Goal: Information Seeking & Learning: Find specific fact

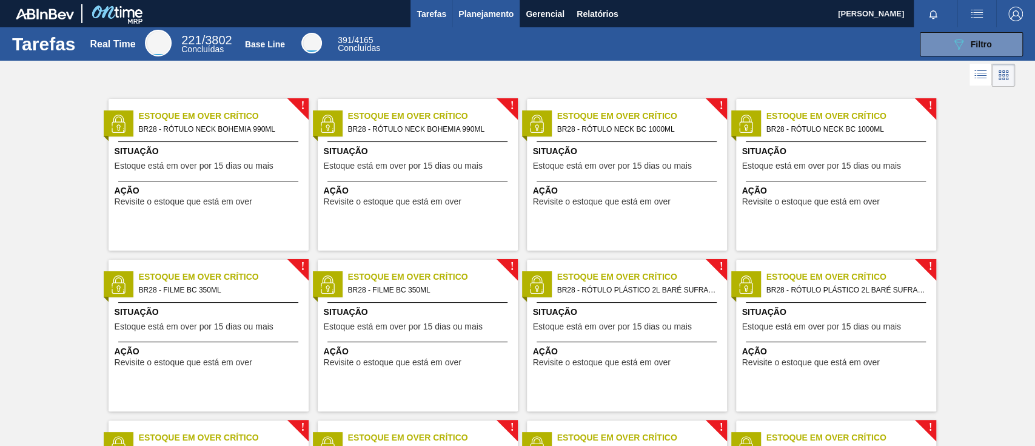
click at [488, 12] on span "Planejamento" at bounding box center [485, 14] width 55 height 15
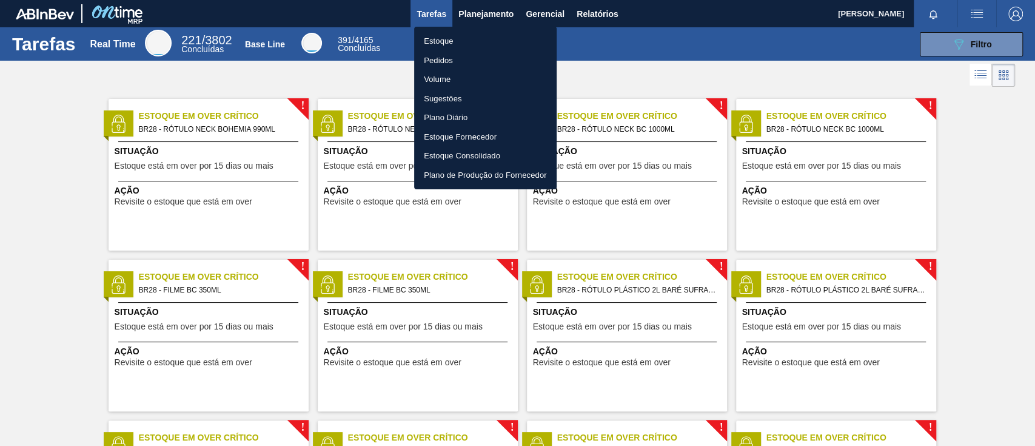
click at [458, 41] on li "Estoque" at bounding box center [485, 41] width 142 height 19
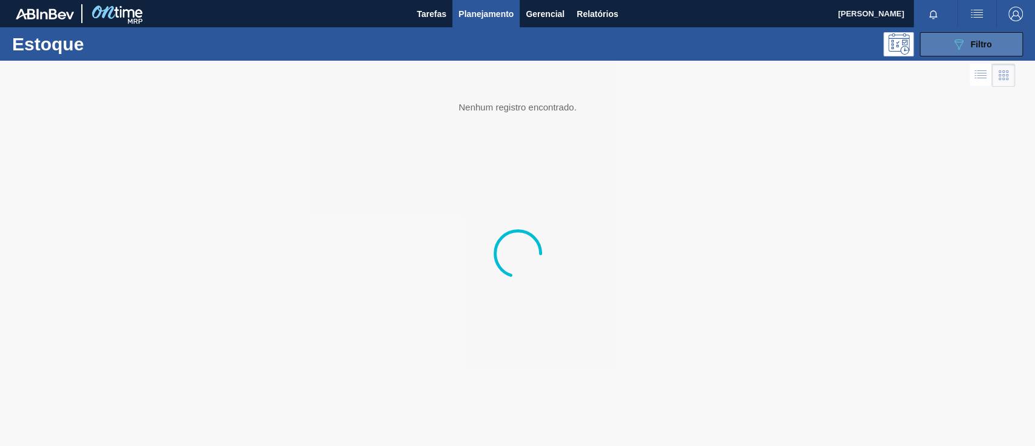
click at [964, 46] on icon "089F7B8B-B2A5-4AFE-B5C0-19BA573D28AC" at bounding box center [958, 44] width 15 height 15
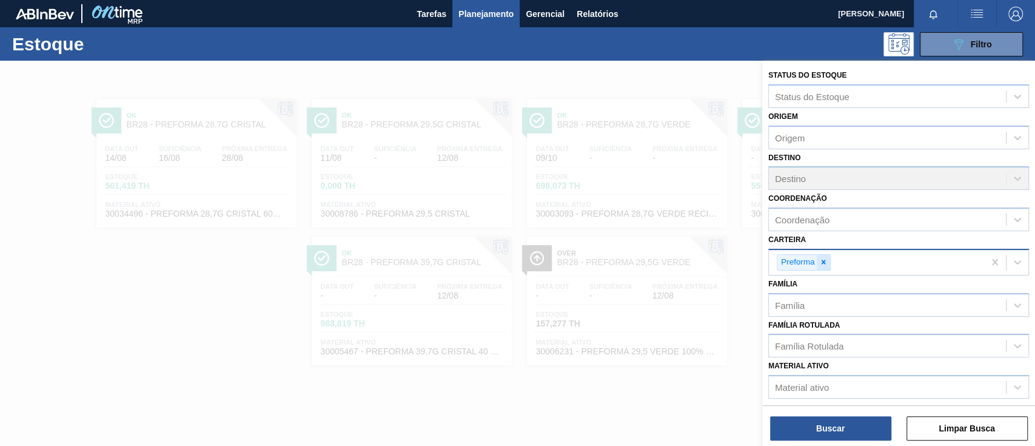
click at [819, 262] on icon at bounding box center [823, 262] width 8 height 8
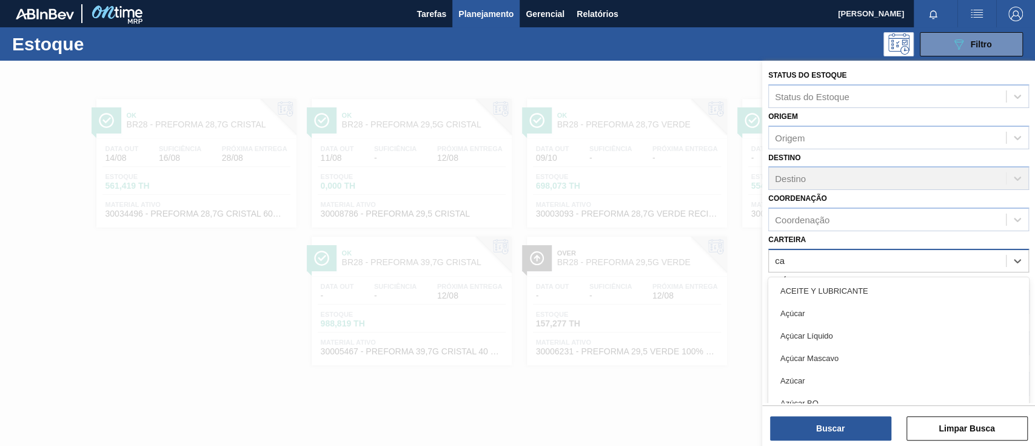
type input "c"
type input "lup"
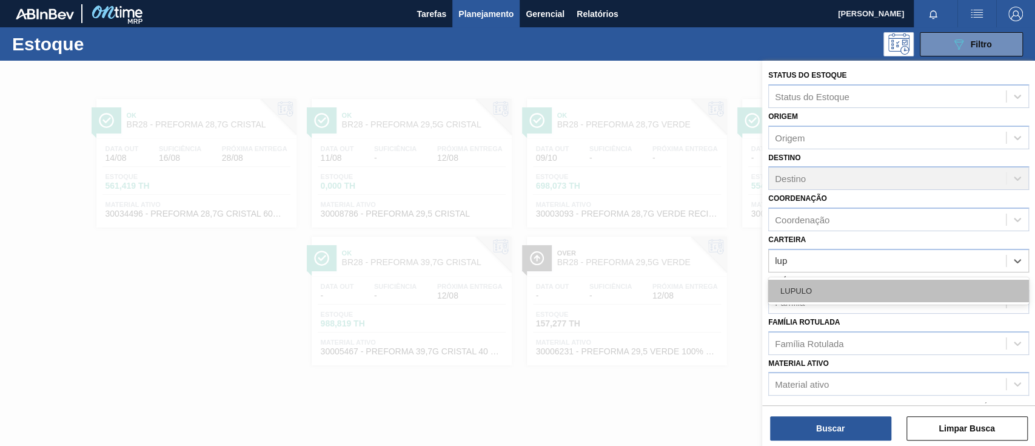
click at [812, 286] on div "LUPULO" at bounding box center [898, 290] width 261 height 22
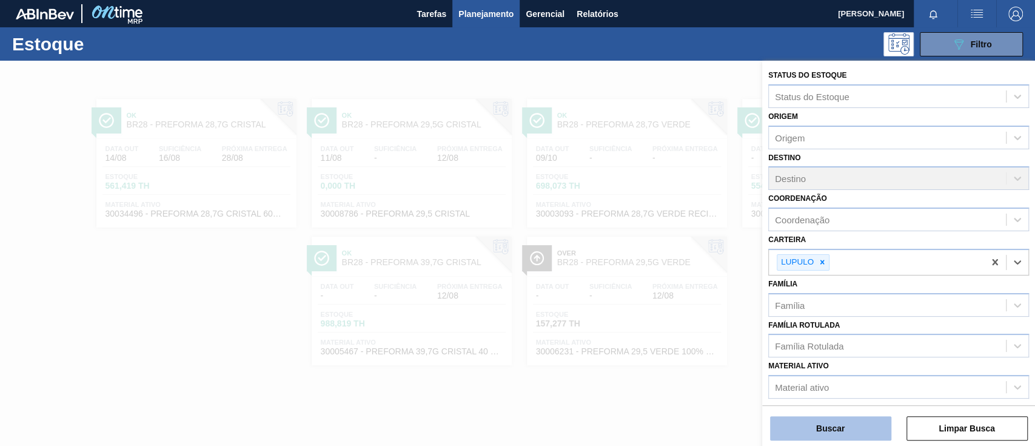
click at [843, 430] on button "Buscar" at bounding box center [830, 428] width 121 height 24
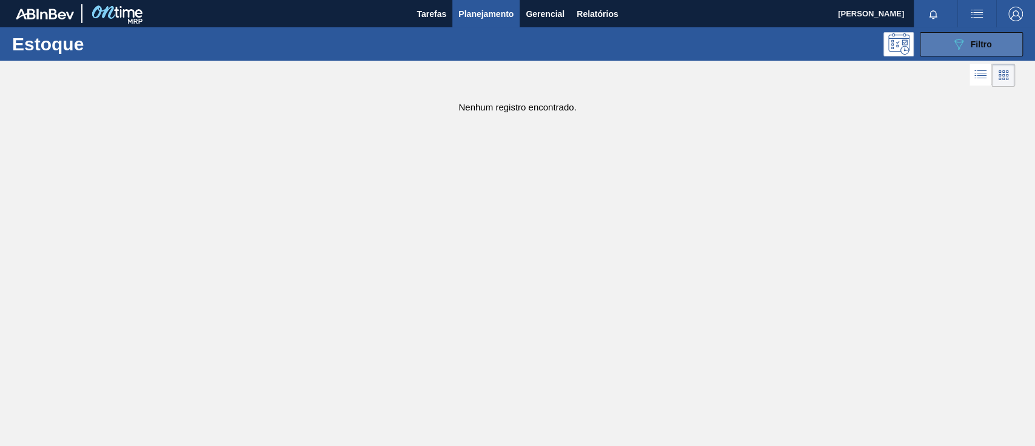
click at [1004, 42] on button "089F7B8B-B2A5-4AFE-B5C0-19BA573D28AC Filtro" at bounding box center [971, 44] width 103 height 24
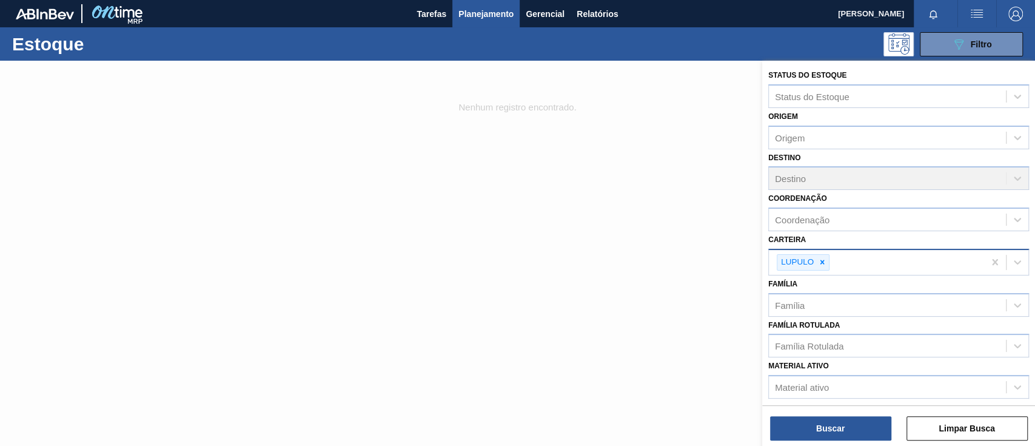
click at [820, 261] on icon at bounding box center [822, 262] width 8 height 8
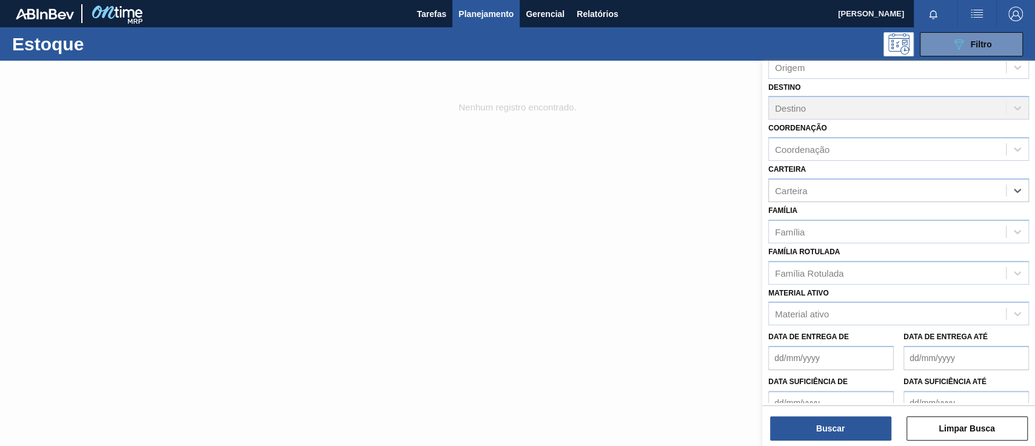
scroll to position [131, 0]
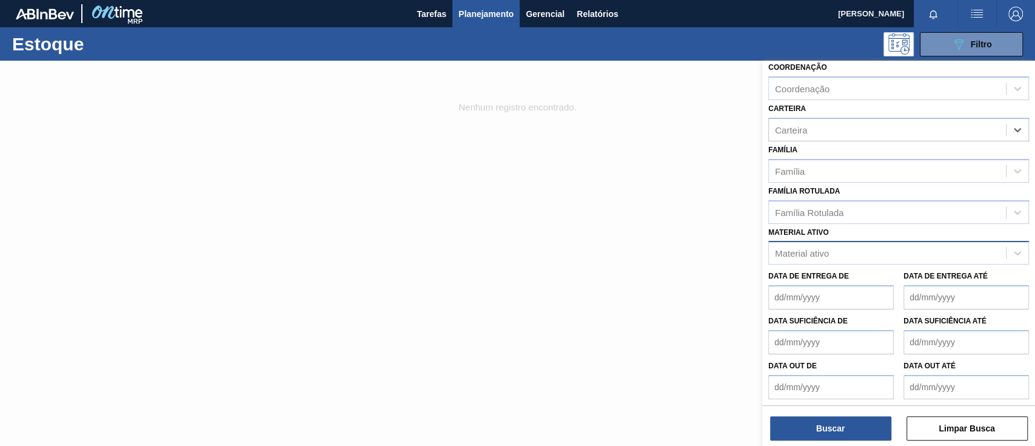
click at [829, 247] on div "Material ativo" at bounding box center [887, 253] width 237 height 18
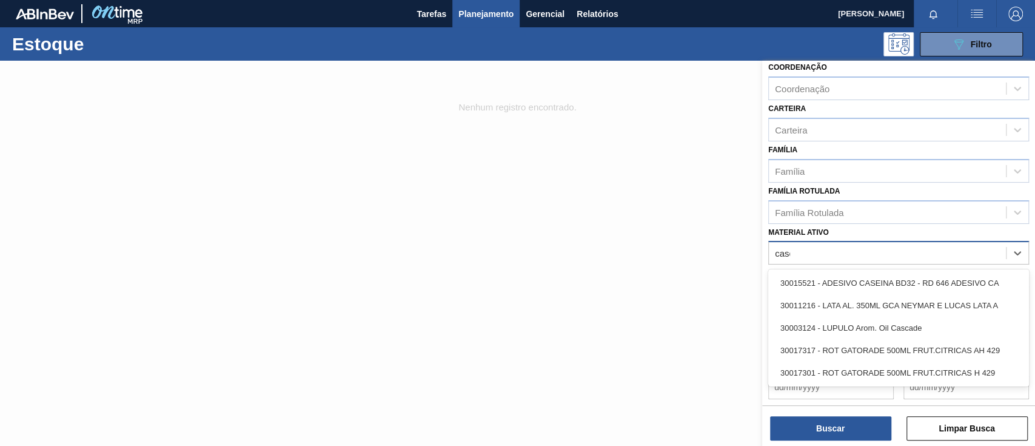
type ativo "casca"
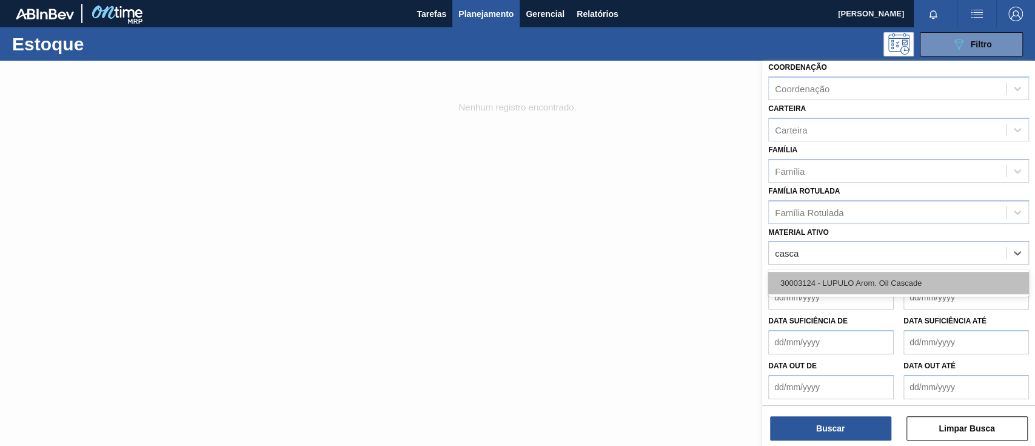
click at [834, 282] on div "30003124 - LUPULO Arom. Oil Cascade" at bounding box center [898, 283] width 261 height 22
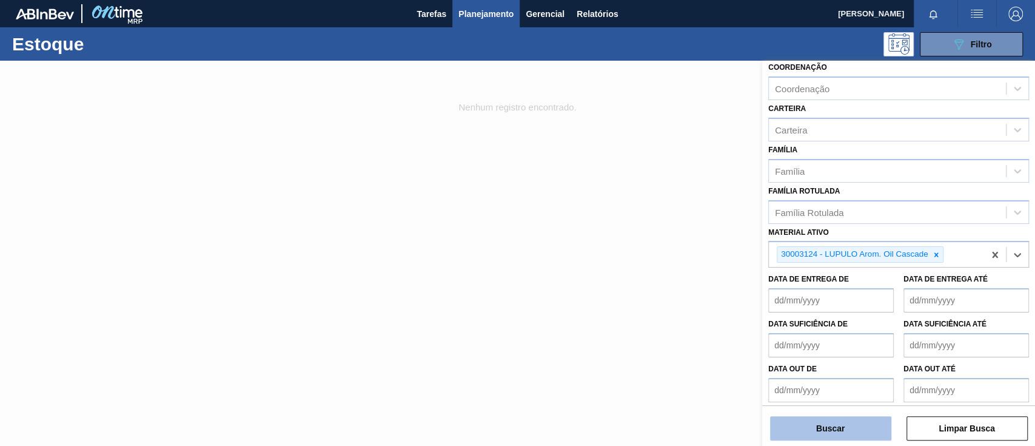
click at [816, 422] on button "Buscar" at bounding box center [830, 428] width 121 height 24
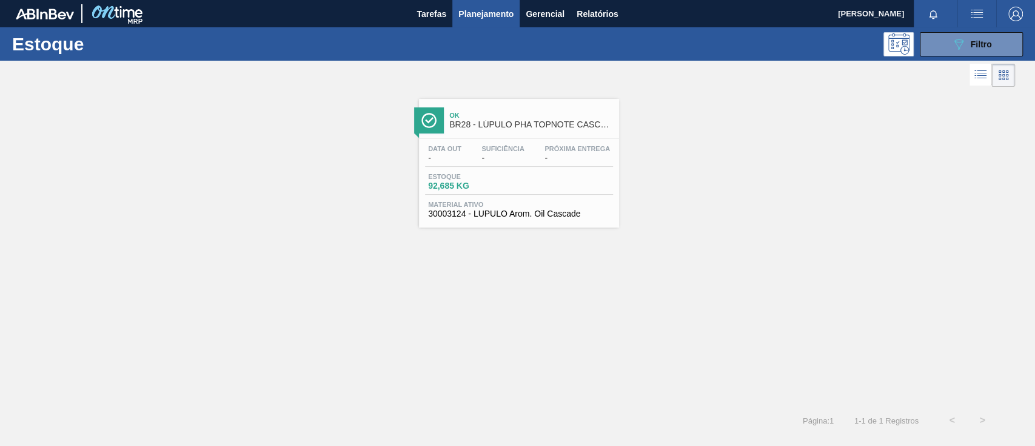
click at [537, 205] on span "Material ativo" at bounding box center [519, 204] width 182 height 7
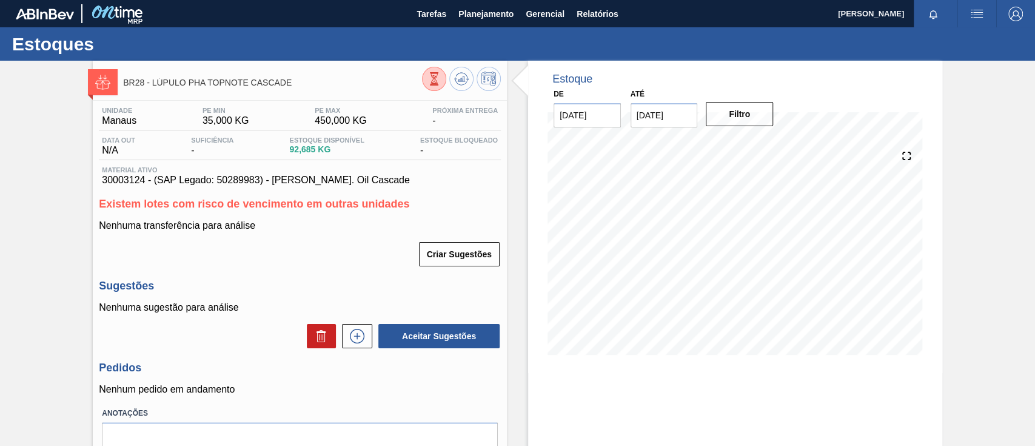
click at [129, 181] on span "30003124 - (SAP Legado: 50289983) - [PERSON_NAME]. Oil Cascade" at bounding box center [300, 180] width 396 height 11
copy span "30003124"
drag, startPoint x: 398, startPoint y: 178, endPoint x: 273, endPoint y: 182, distance: 124.9
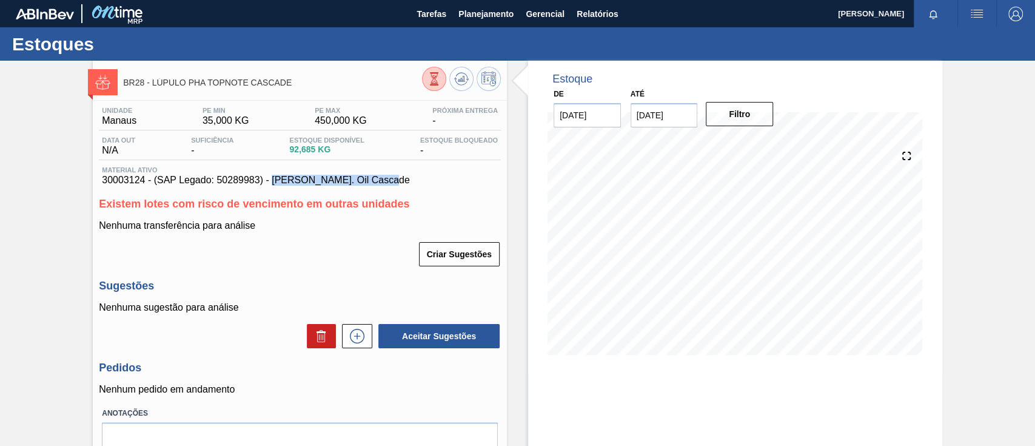
click at [273, 182] on span "30003124 - (SAP Legado: 50289983) - [PERSON_NAME]. Oil Cascade" at bounding box center [300, 180] width 396 height 11
copy span "LUPULO Arom. Oil Cascade"
